Goal: Transaction & Acquisition: Download file/media

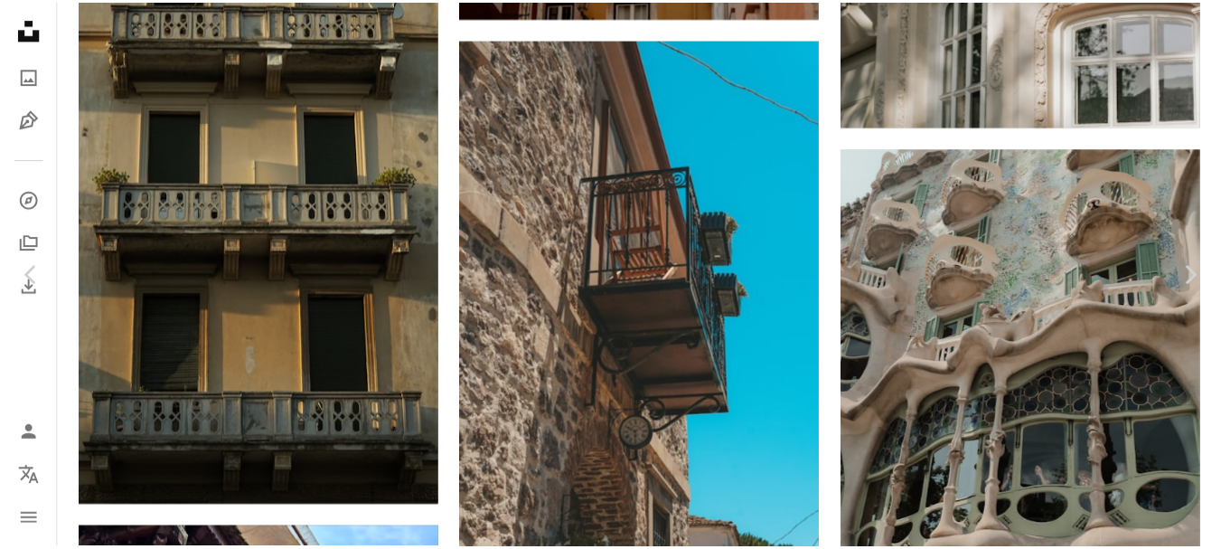
scroll to position [19253, 0]
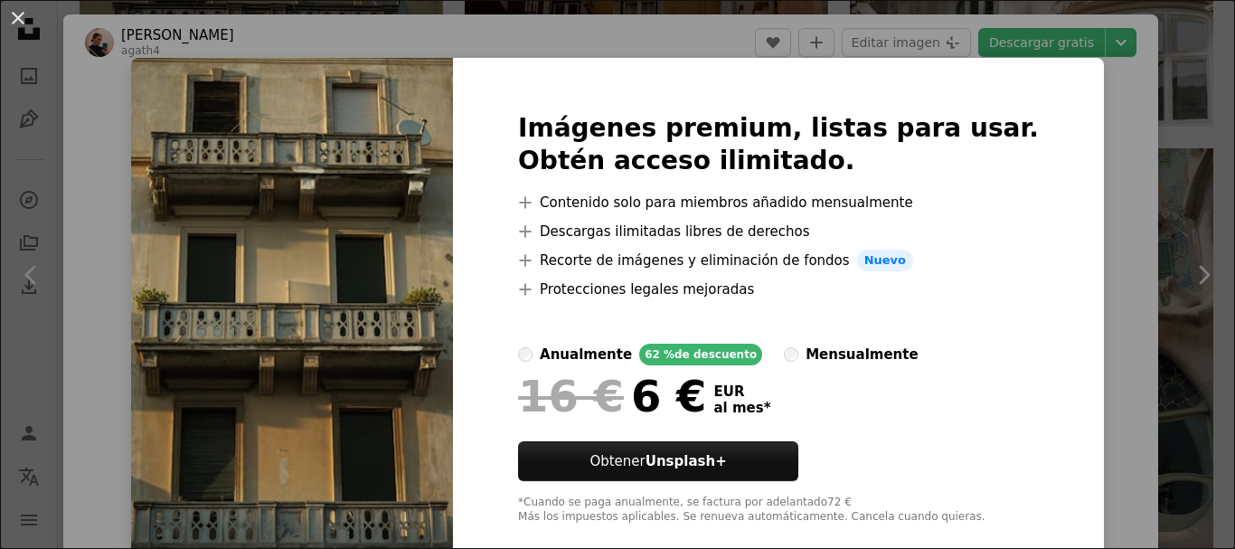
click at [1087, 115] on div "An X shape Imágenes premium, listas para usar. Obtén acceso ilimitado. A plus s…" at bounding box center [617, 274] width 1235 height 549
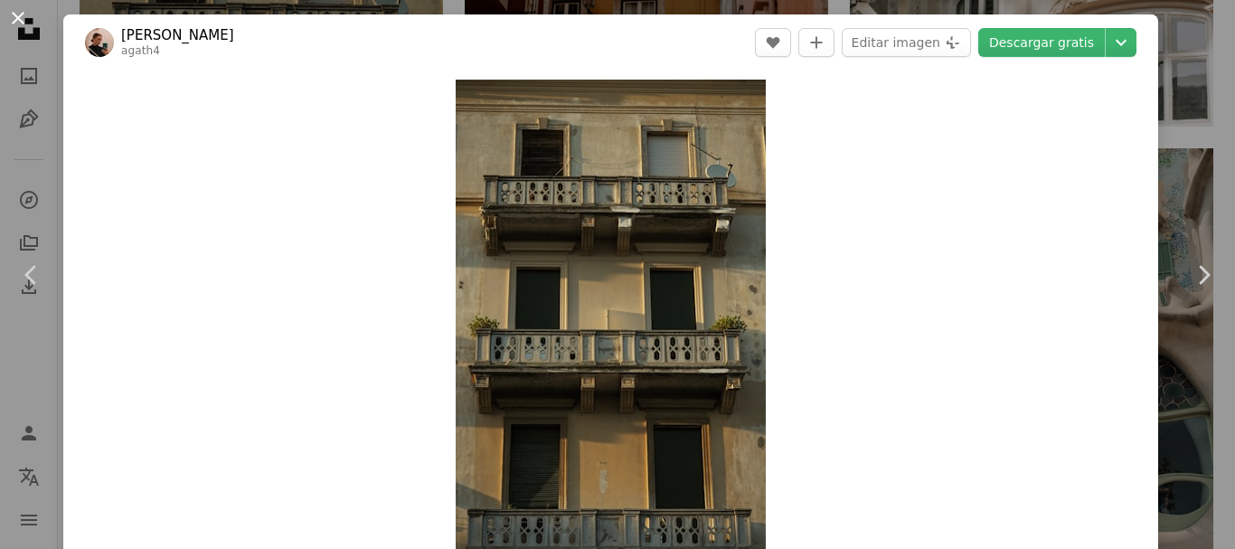
click at [20, 15] on button "An X shape" at bounding box center [18, 18] width 22 height 22
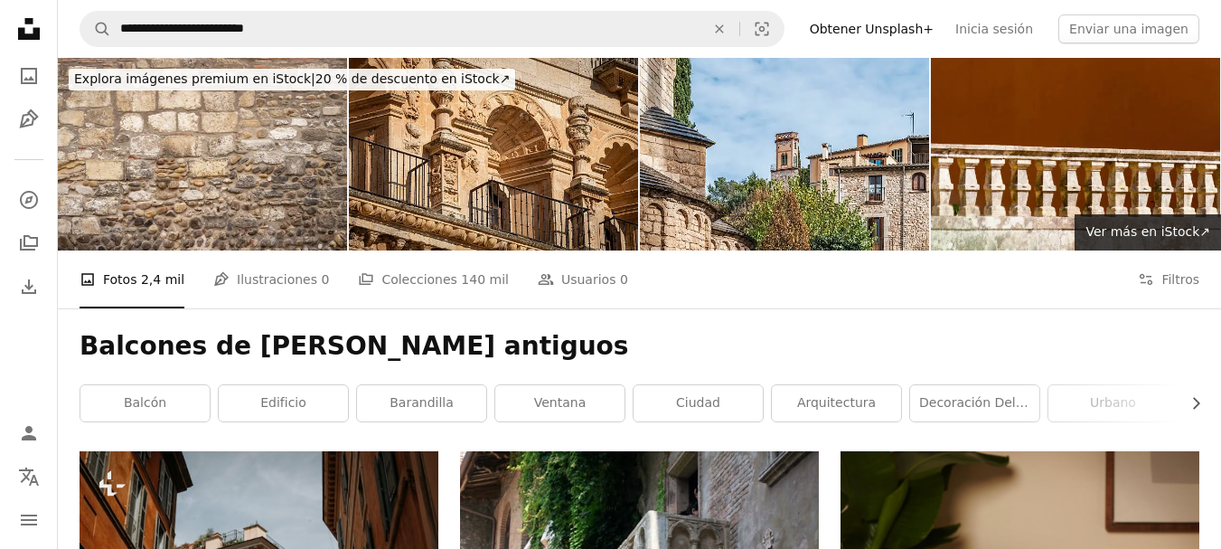
click at [21, 24] on icon "Unsplash logo Página de inicio de Unsplash" at bounding box center [29, 29] width 36 height 36
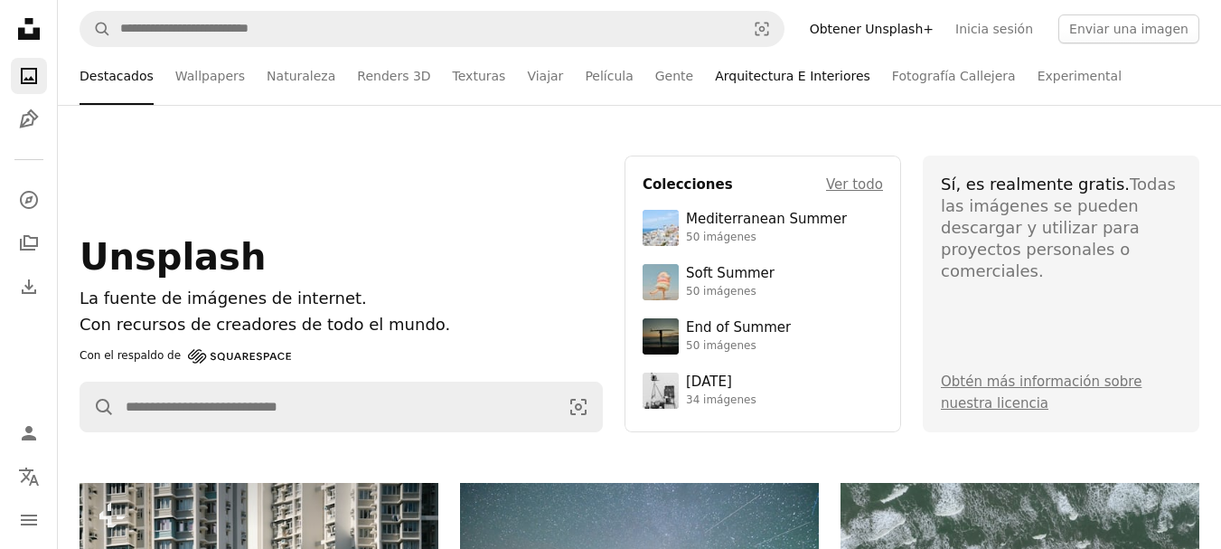
click at [760, 75] on link "Arquitectura E Interiores" at bounding box center [792, 76] width 155 height 58
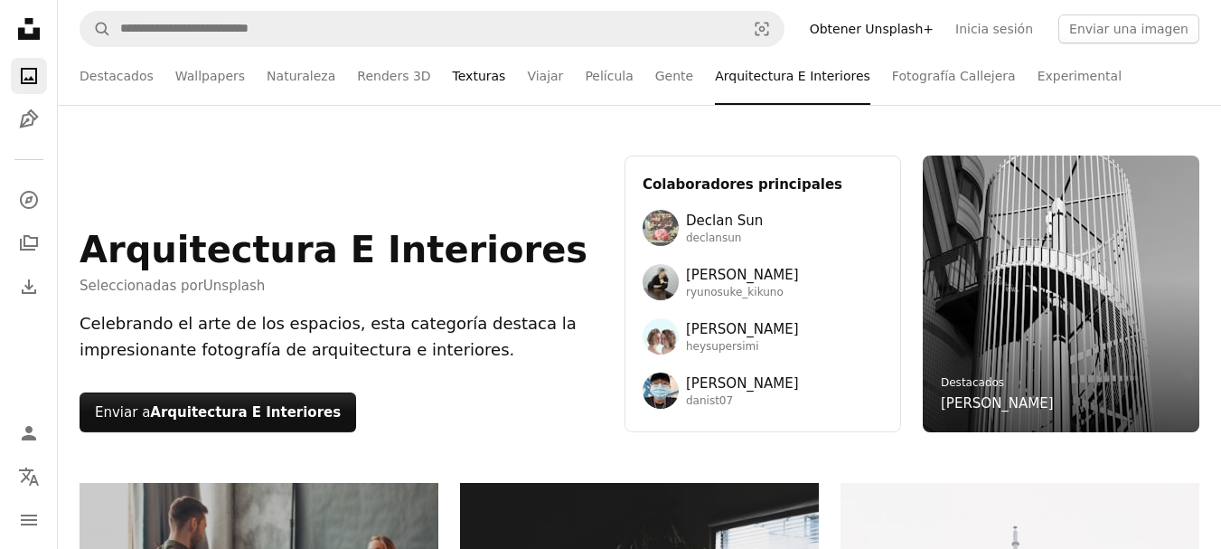
click at [463, 77] on link "Texturas" at bounding box center [479, 76] width 53 height 58
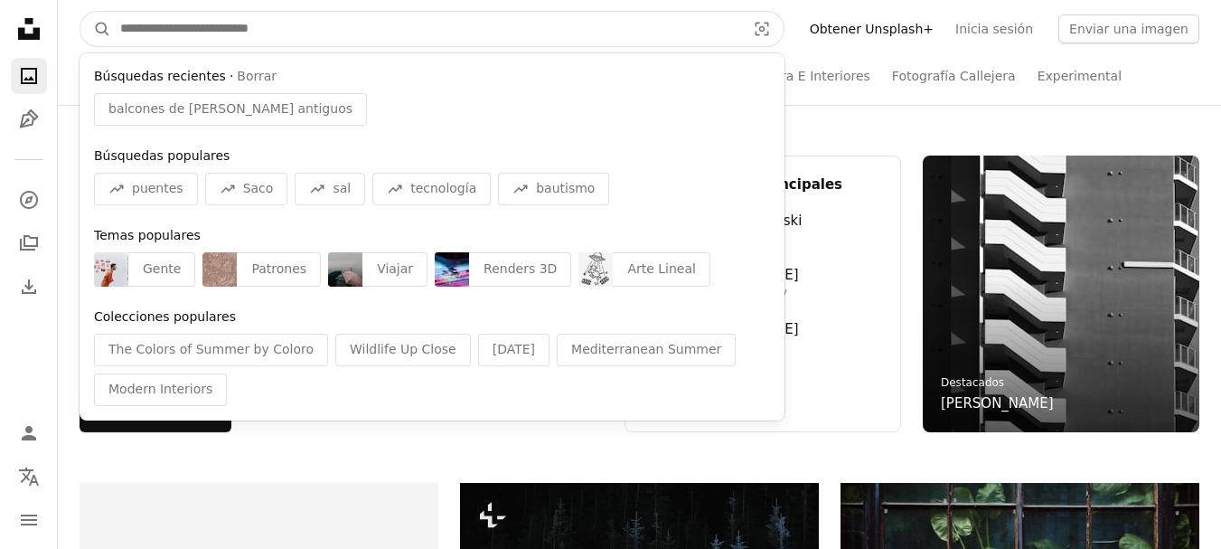
click at [204, 26] on input "Encuentra imágenes en todo el sitio" at bounding box center [425, 29] width 629 height 34
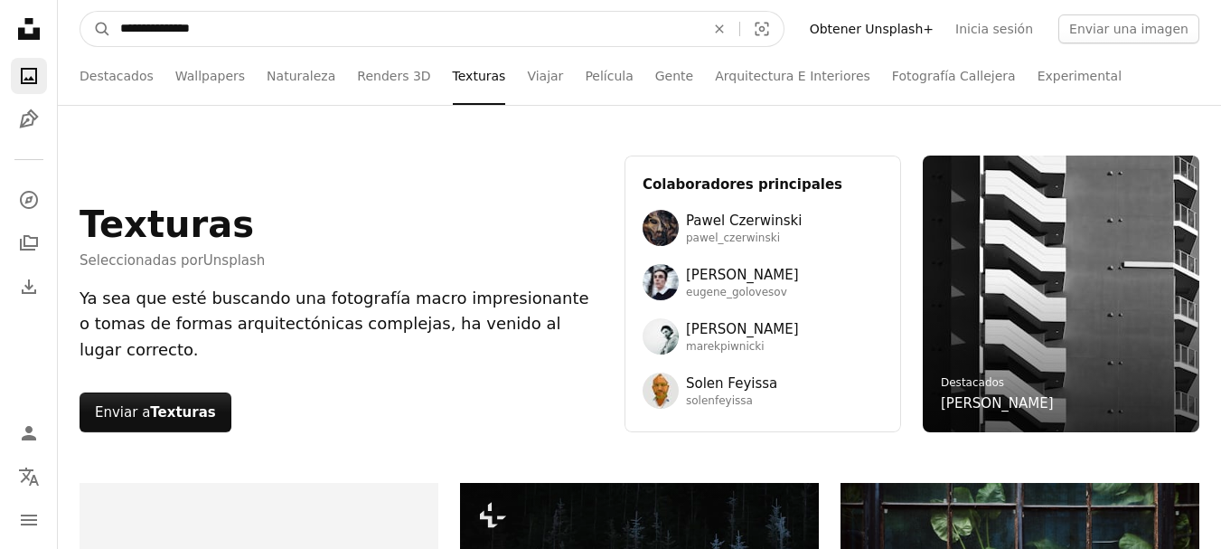
type input "**********"
click at [80, 12] on button "A magnifying glass" at bounding box center [95, 29] width 31 height 34
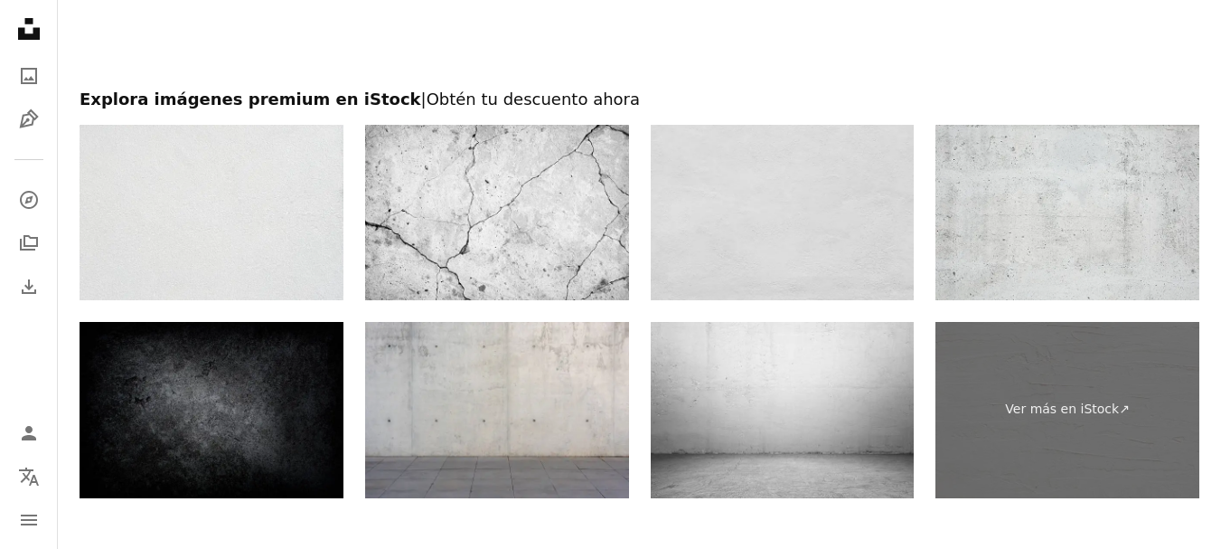
scroll to position [3894, 0]
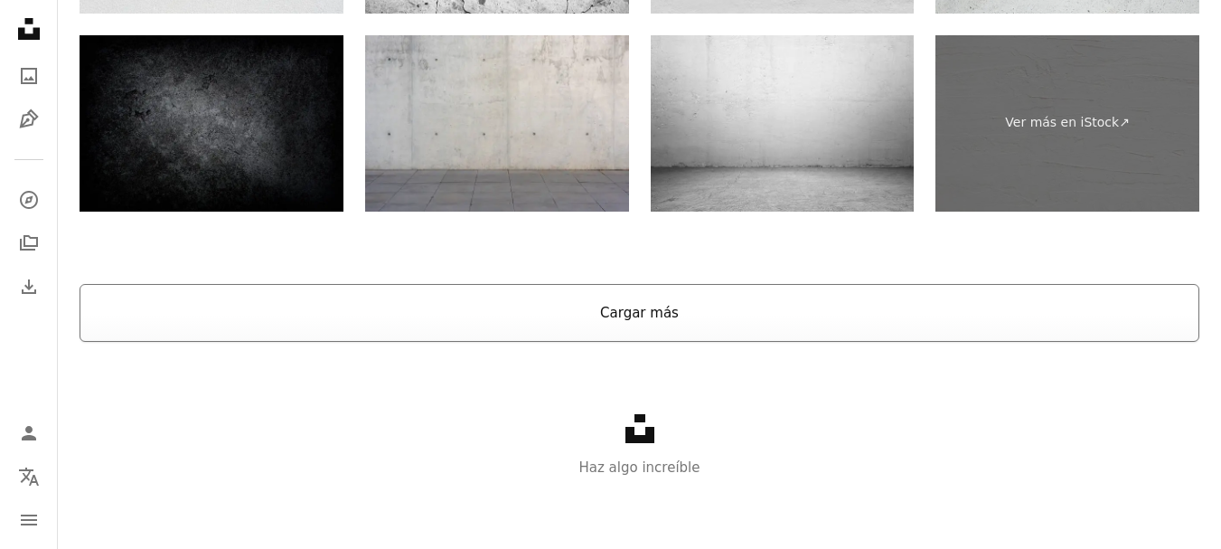
click at [625, 305] on button "Cargar más" at bounding box center [640, 313] width 1120 height 58
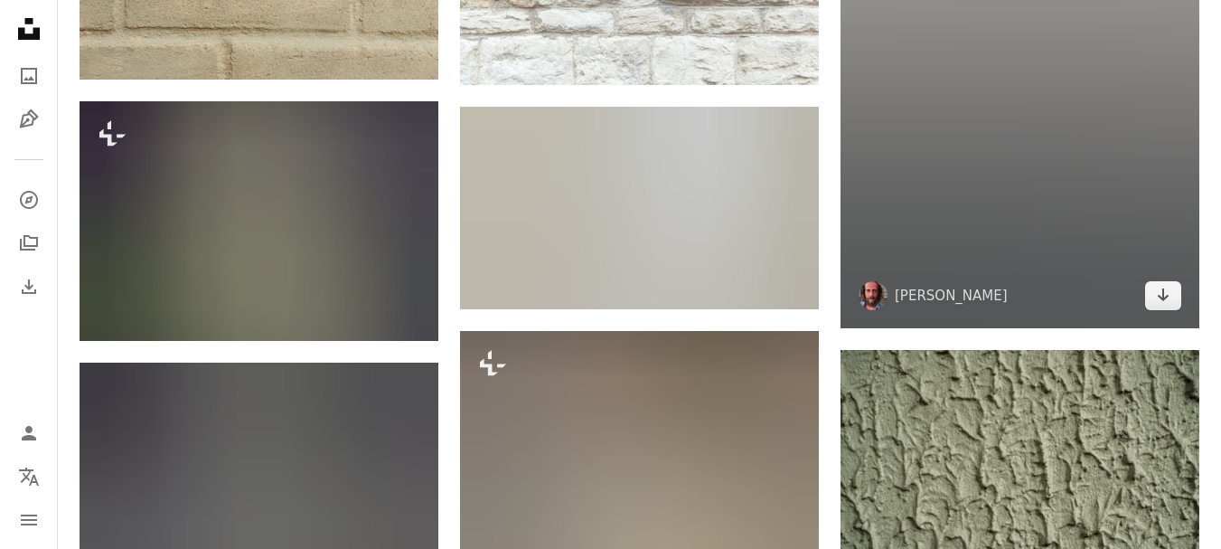
scroll to position [15917, 0]
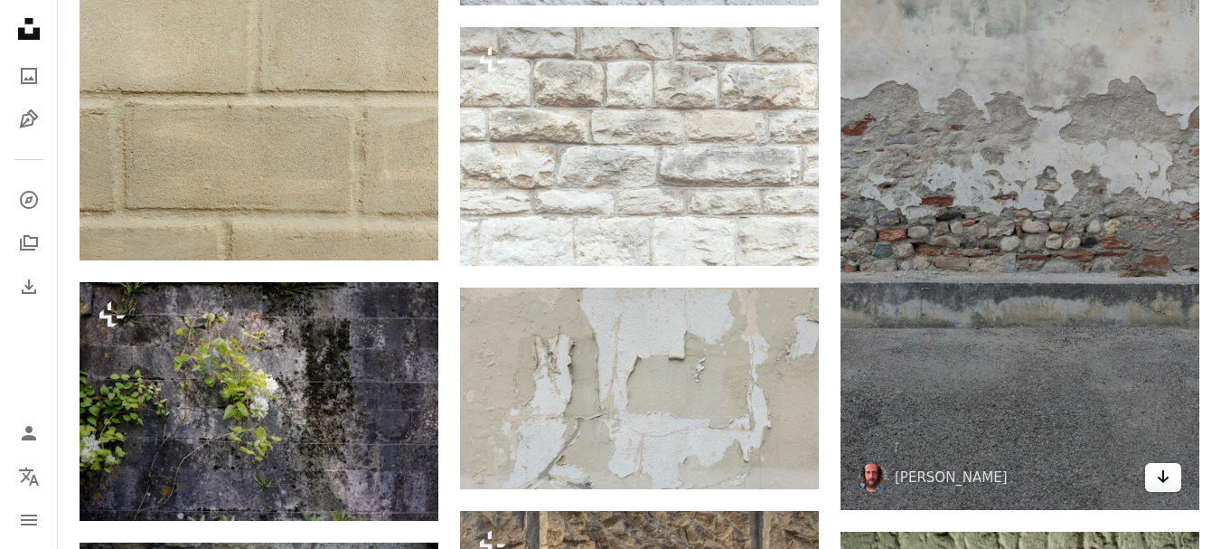
click at [1157, 468] on icon "Arrow pointing down" at bounding box center [1163, 477] width 14 height 22
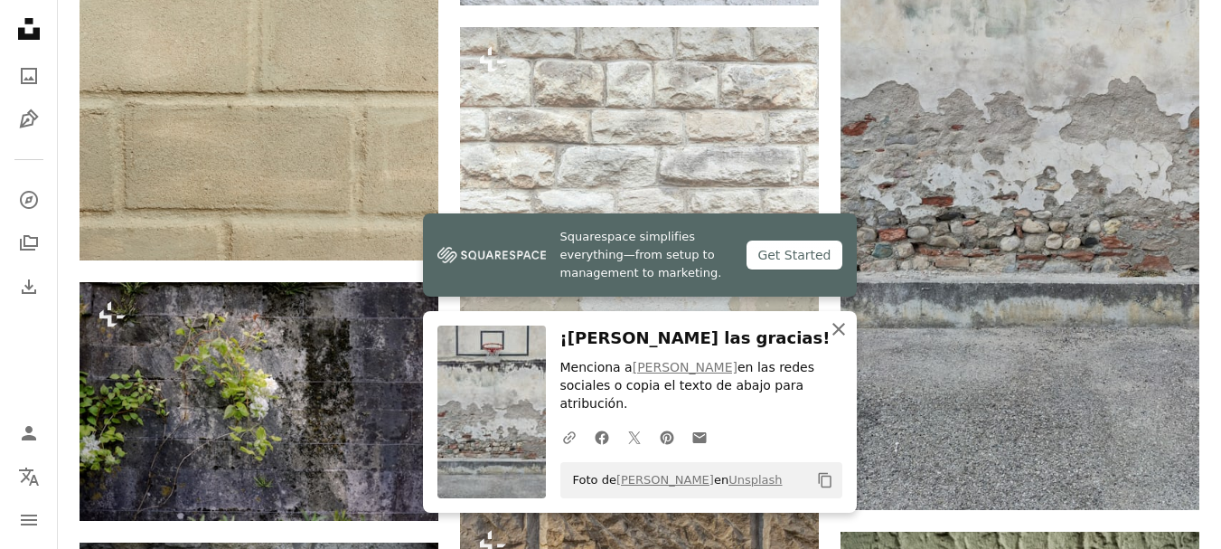
click at [839, 335] on icon "button" at bounding box center [839, 329] width 13 height 13
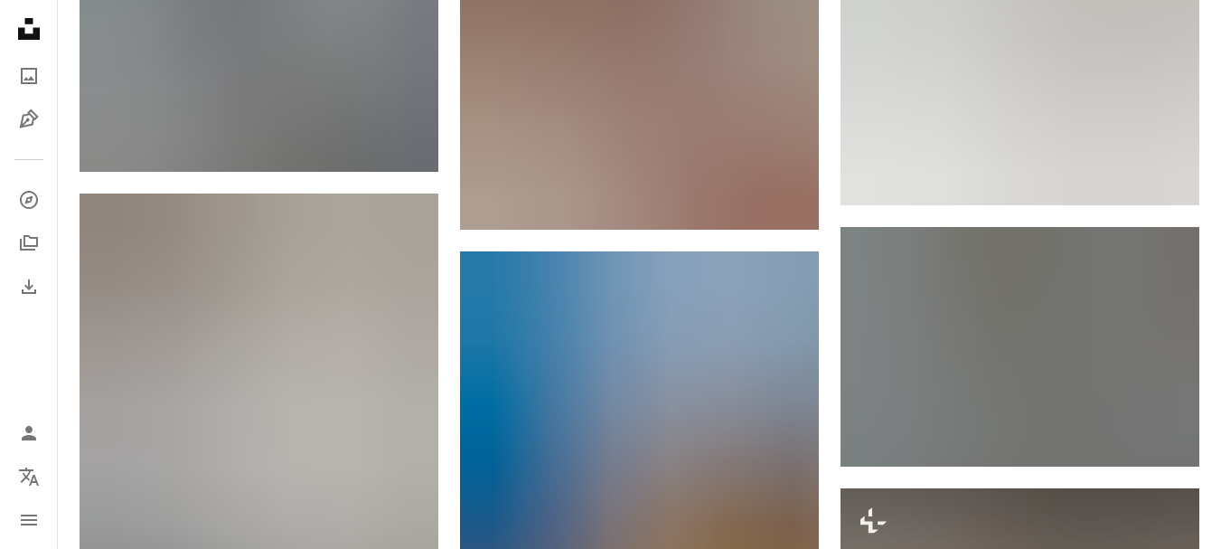
scroll to position [0, 0]
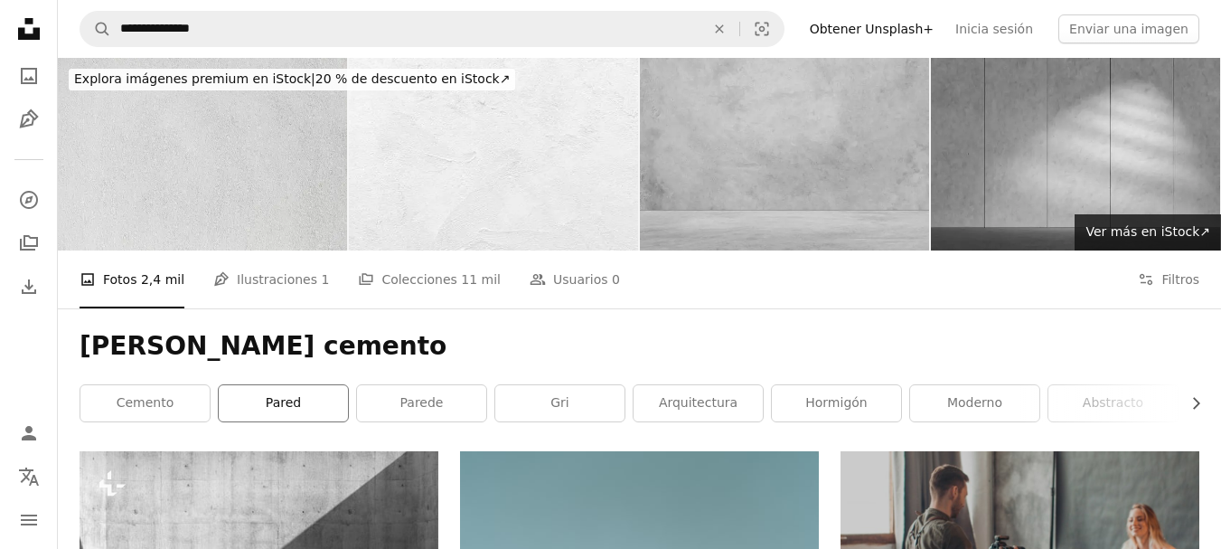
click at [292, 404] on link "pared" at bounding box center [283, 403] width 129 height 36
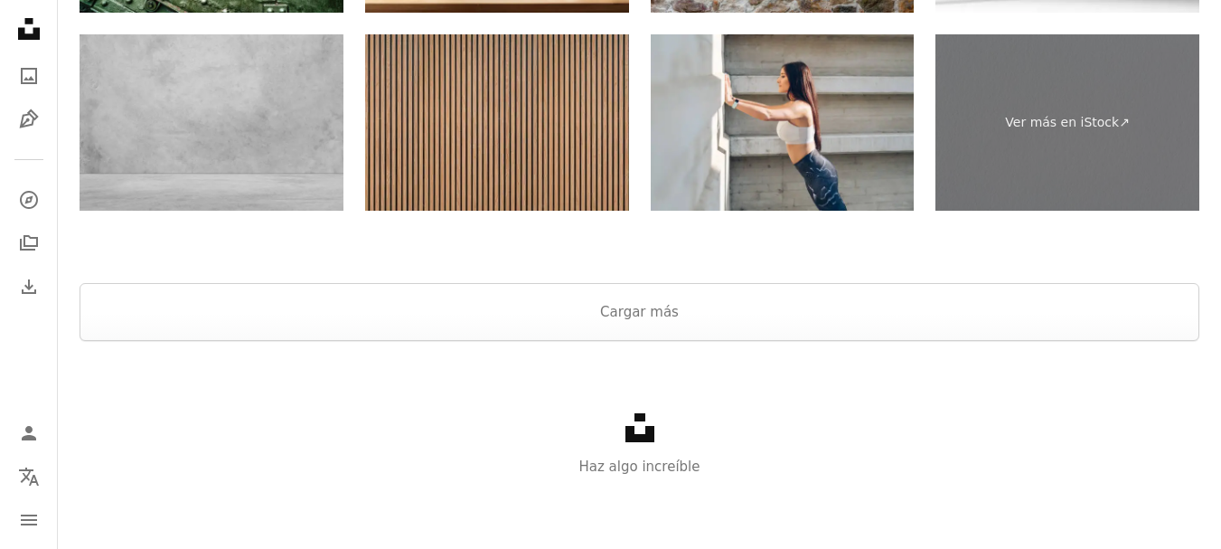
scroll to position [4179, 0]
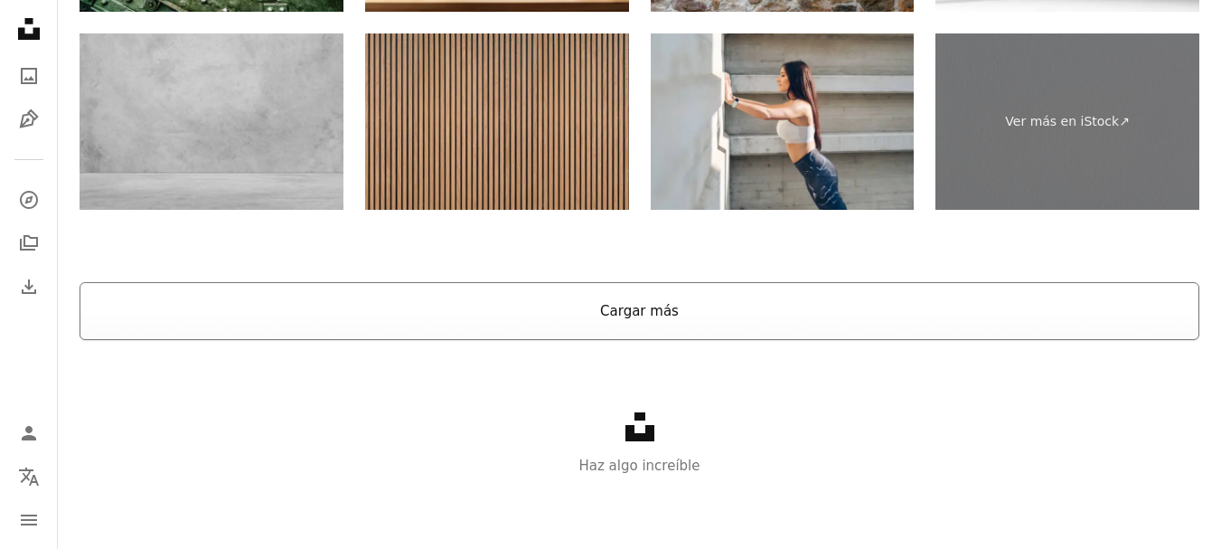
click at [649, 306] on button "Cargar más" at bounding box center [640, 311] width 1120 height 58
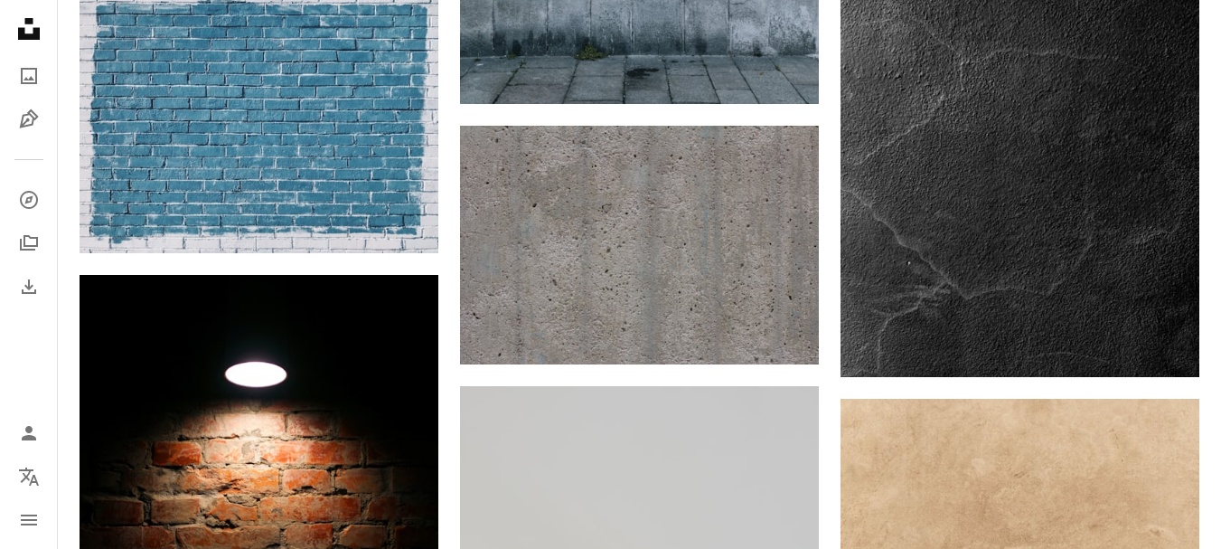
scroll to position [10417, 0]
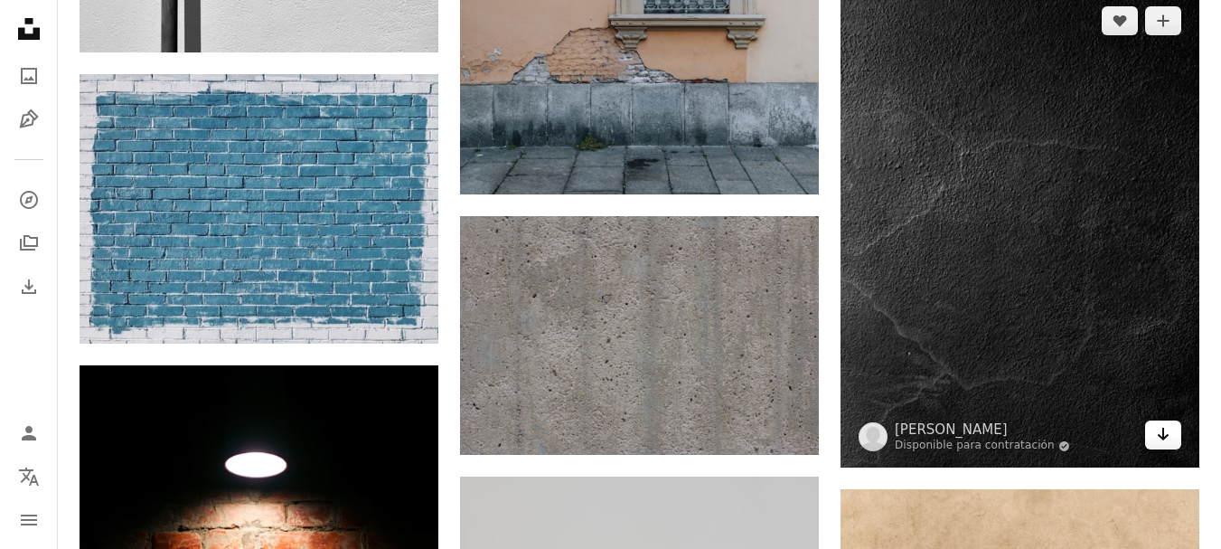
click at [1157, 430] on icon "Arrow pointing down" at bounding box center [1163, 434] width 14 height 22
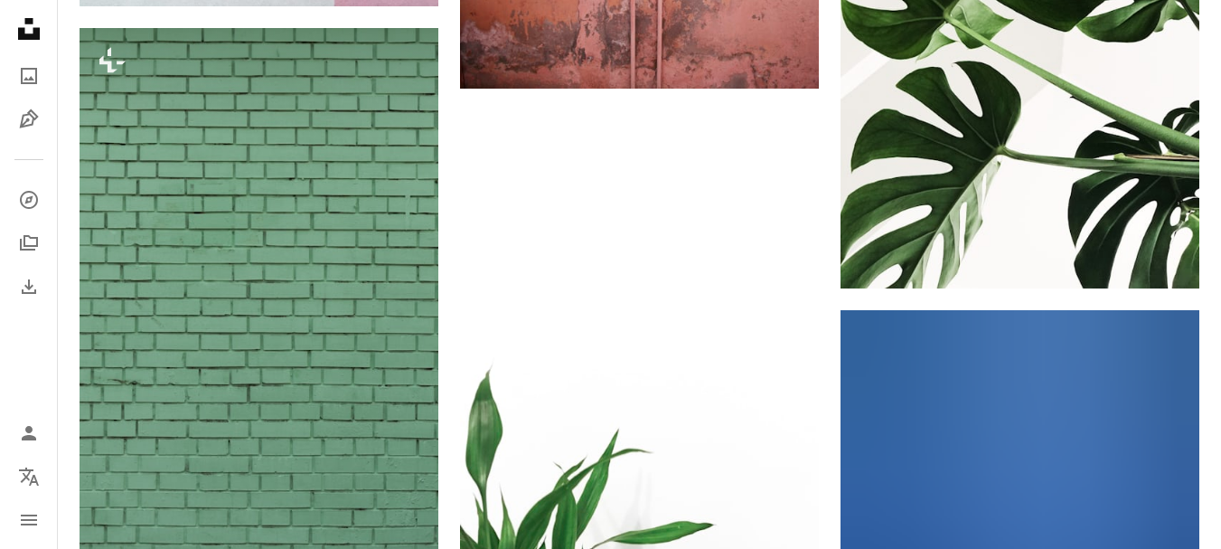
scroll to position [31839, 0]
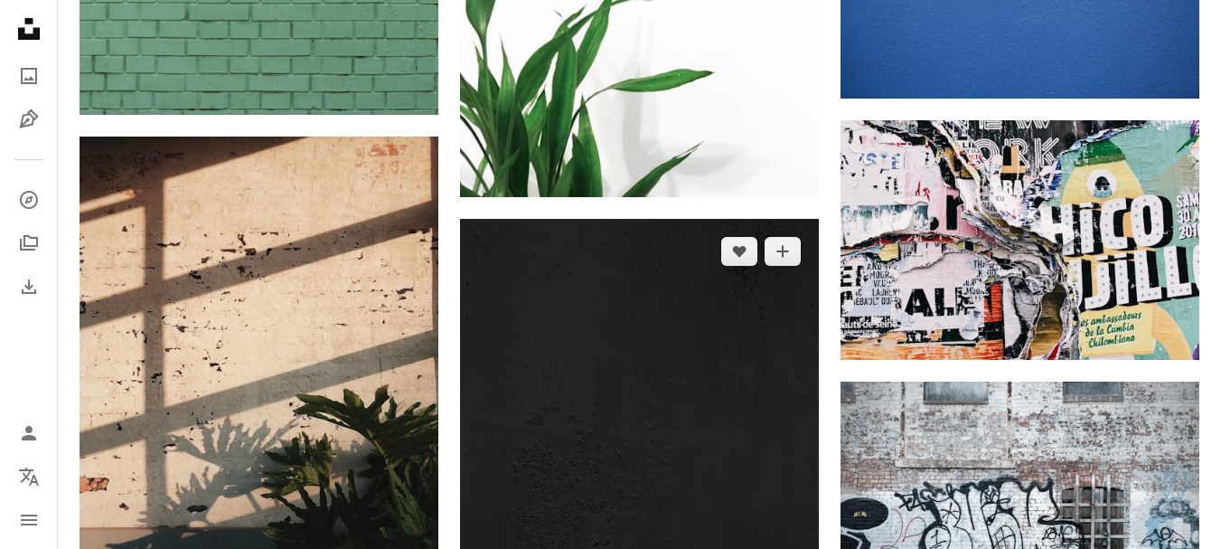
drag, startPoint x: 746, startPoint y: 293, endPoint x: 772, endPoint y: 277, distance: 30.9
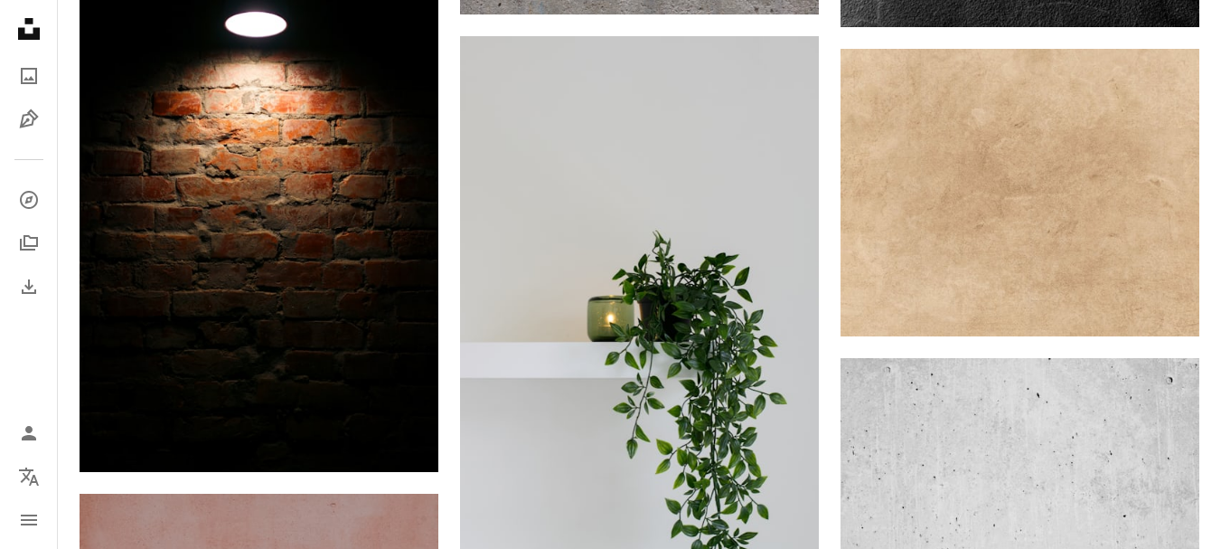
scroll to position [0, 0]
